Goal: Information Seeking & Learning: Learn about a topic

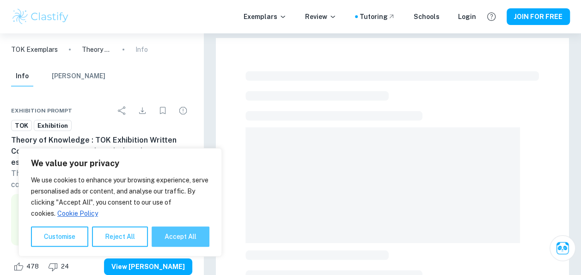
click at [178, 232] on button "Accept All" at bounding box center [181, 236] width 58 height 20
checkbox input "true"
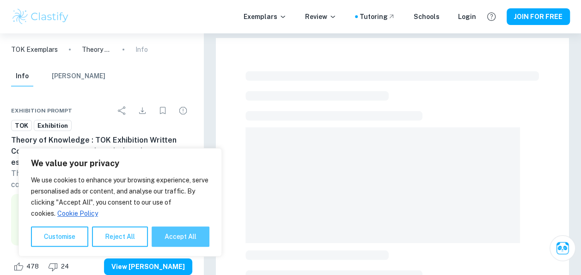
checkbox input "true"
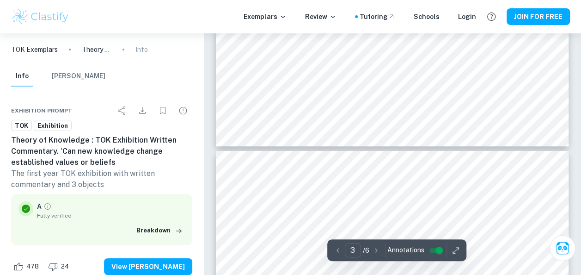
type input "4"
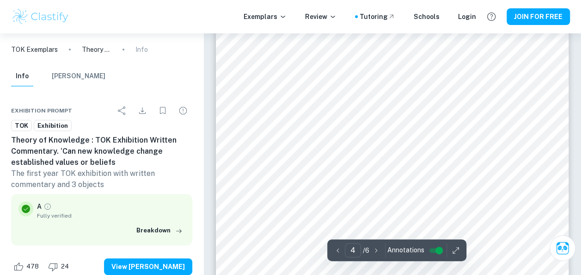
scroll to position [1966, 0]
